Goal: Entertainment & Leisure: Consume media (video, audio)

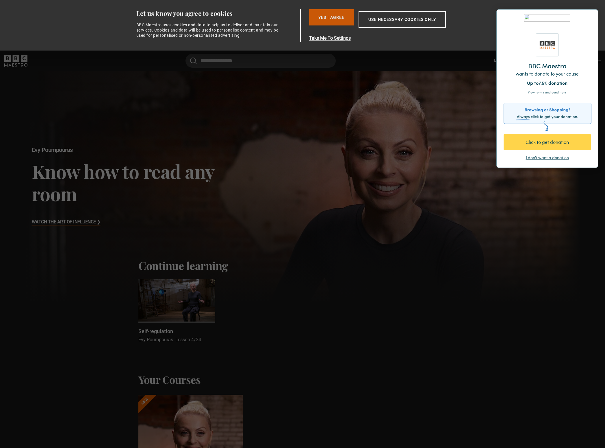
click at [345, 20] on button "Yes I Agree" at bounding box center [331, 17] width 45 height 16
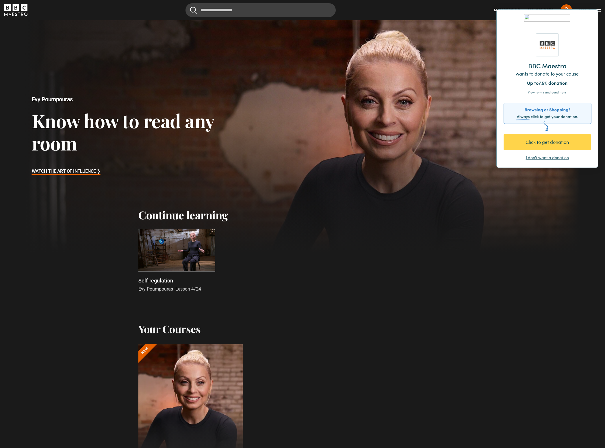
click at [536, 158] on div "I don't want a donation" at bounding box center [547, 158] width 43 height 6
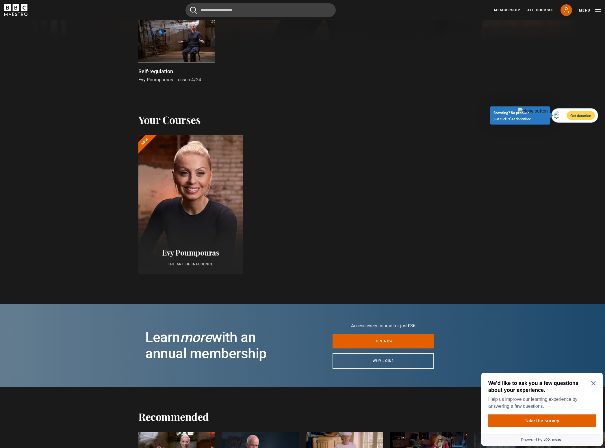
scroll to position [206, 0]
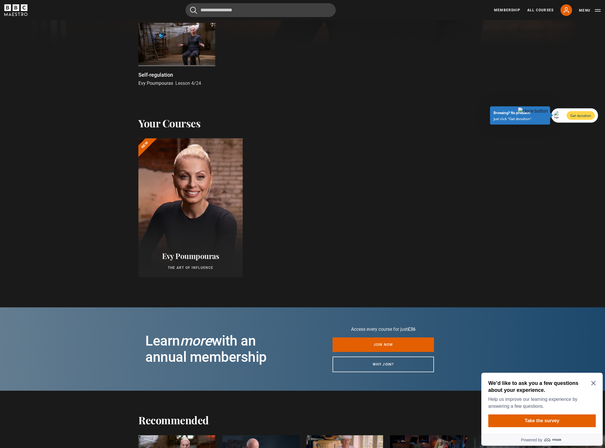
click at [158, 42] on div at bounding box center [177, 44] width 77 height 43
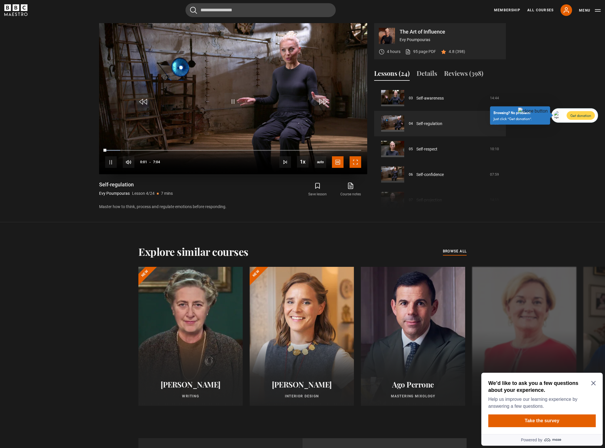
click at [356, 164] on span "Video Player" at bounding box center [356, 162] width 12 height 12
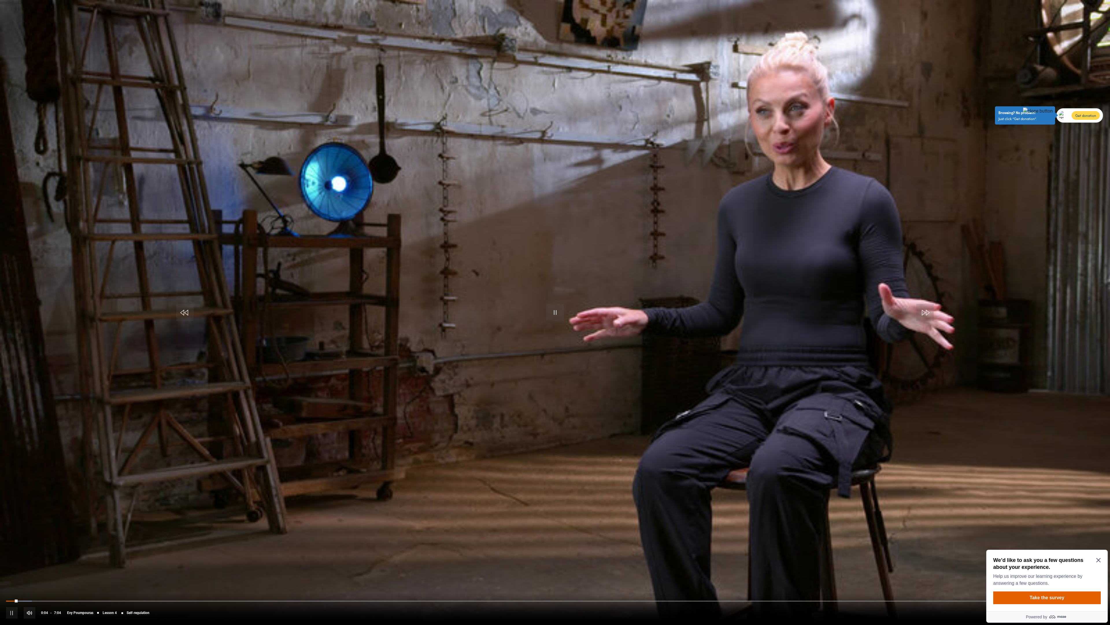
click at [605, 447] on span "Video Player" at bounding box center [1099, 613] width 12 height 12
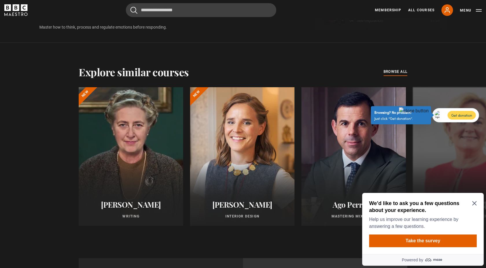
click at [474, 201] on icon "Close Maze Prompt" at bounding box center [474, 203] width 5 height 5
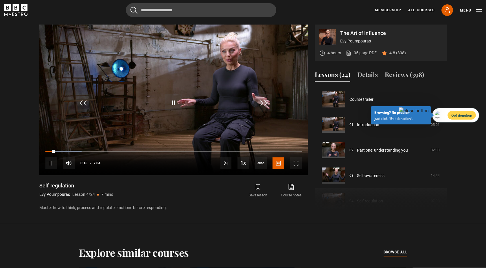
scroll to position [294, 0]
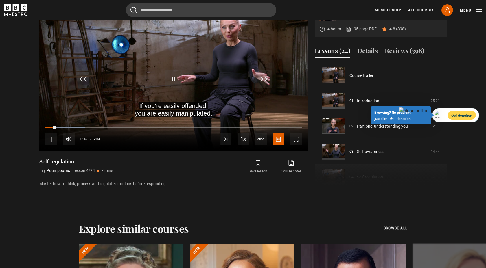
click at [428, 111] on img at bounding box center [414, 111] width 30 height 7
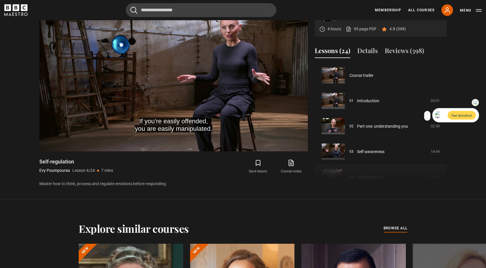
click at [475, 104] on img at bounding box center [474, 102] width 3 height 3
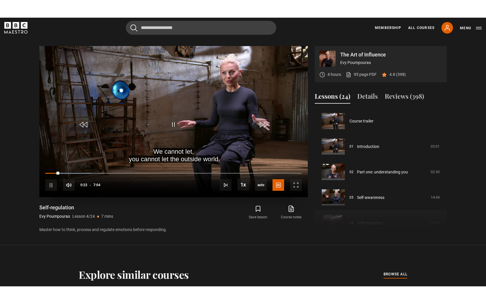
scroll to position [261, 0]
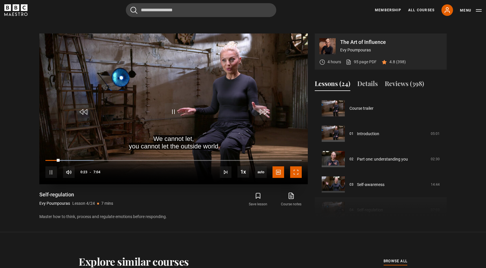
click at [296, 173] on span "Video Player" at bounding box center [296, 173] width 12 height 12
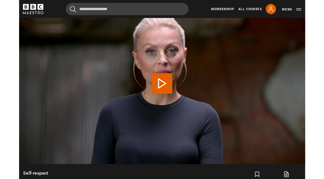
scroll to position [216, 0]
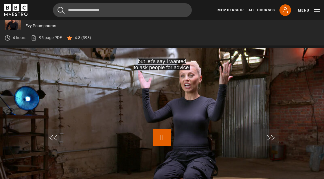
click at [163, 139] on span "Video Player" at bounding box center [161, 137] width 17 height 17
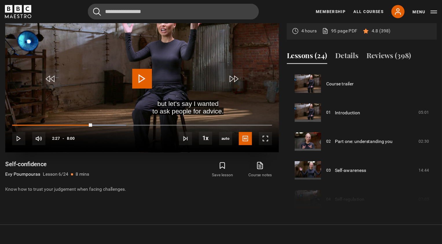
scroll to position [264, 0]
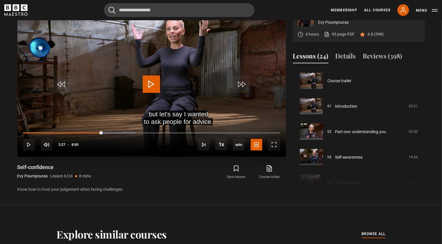
click at [155, 85] on span "Video Player" at bounding box center [151, 83] width 17 height 17
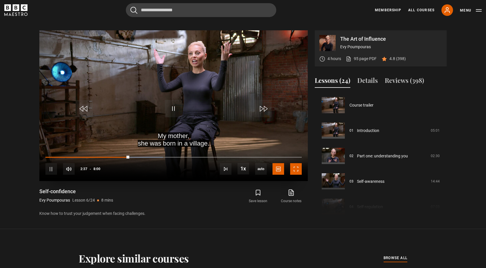
click at [298, 169] on span "Video Player" at bounding box center [296, 169] width 12 height 12
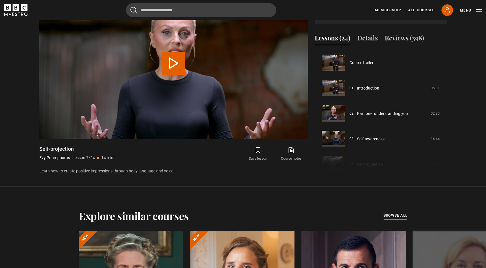
scroll to position [153, 0]
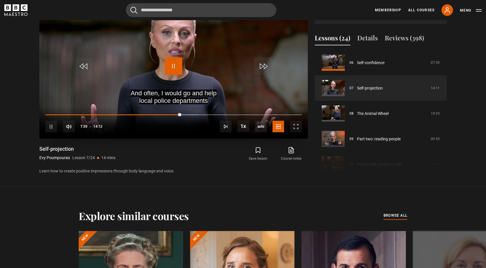
click at [173, 65] on span "Video Player" at bounding box center [173, 66] width 17 height 17
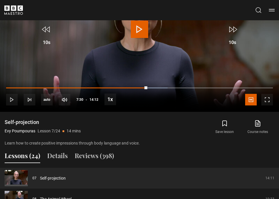
scroll to position [0, 0]
